Goal: Entertainment & Leisure: Consume media (video, audio)

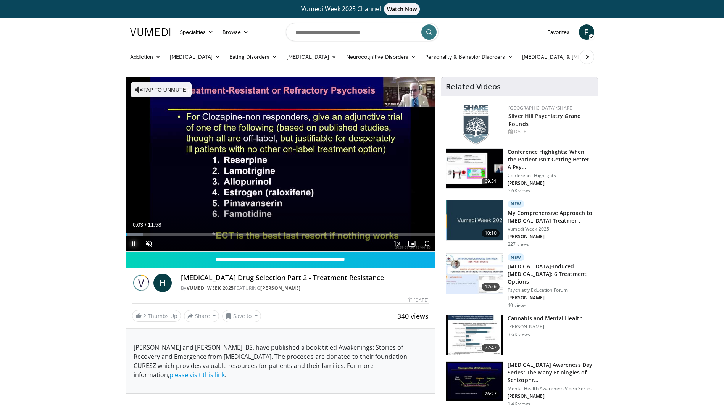
click at [134, 243] on span "Video Player" at bounding box center [133, 243] width 15 height 15
click at [147, 243] on span "Video Player" at bounding box center [148, 243] width 15 height 15
click at [132, 244] on span "Video Player" at bounding box center [133, 243] width 15 height 15
click at [138, 234] on div "Progress Bar" at bounding box center [138, 234] width 1 height 3
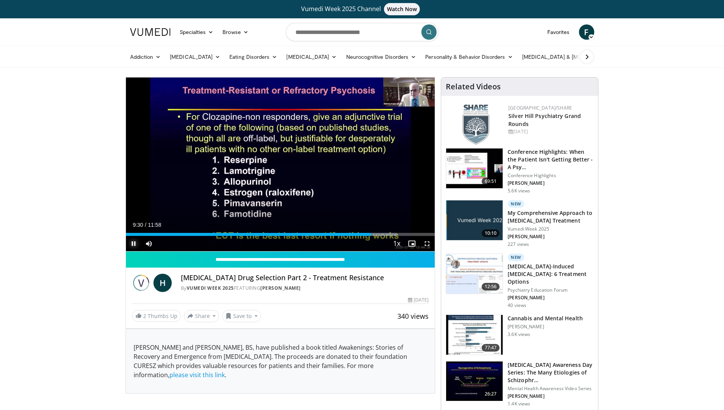
click at [133, 243] on span "Video Player" at bounding box center [133, 243] width 15 height 15
